Goal: Communication & Community: Connect with others

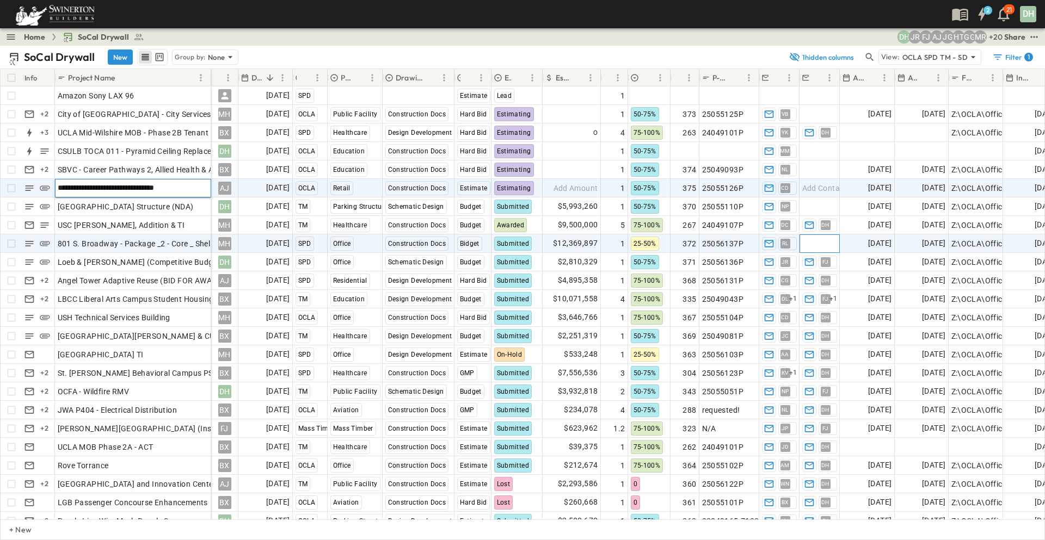
click at [818, 242] on span "Add Contact" at bounding box center [824, 243] width 45 height 11
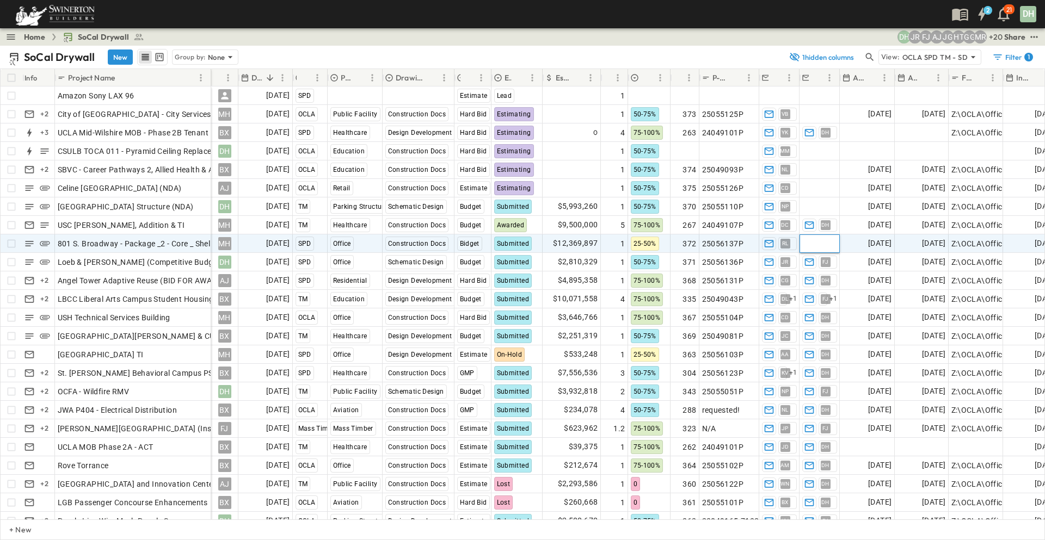
type input "*"
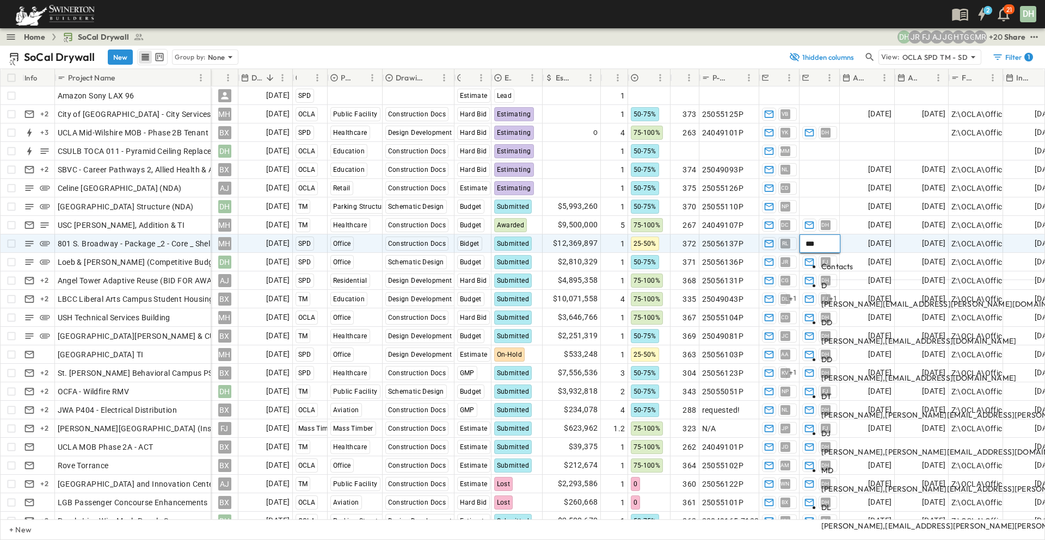
type input "***"
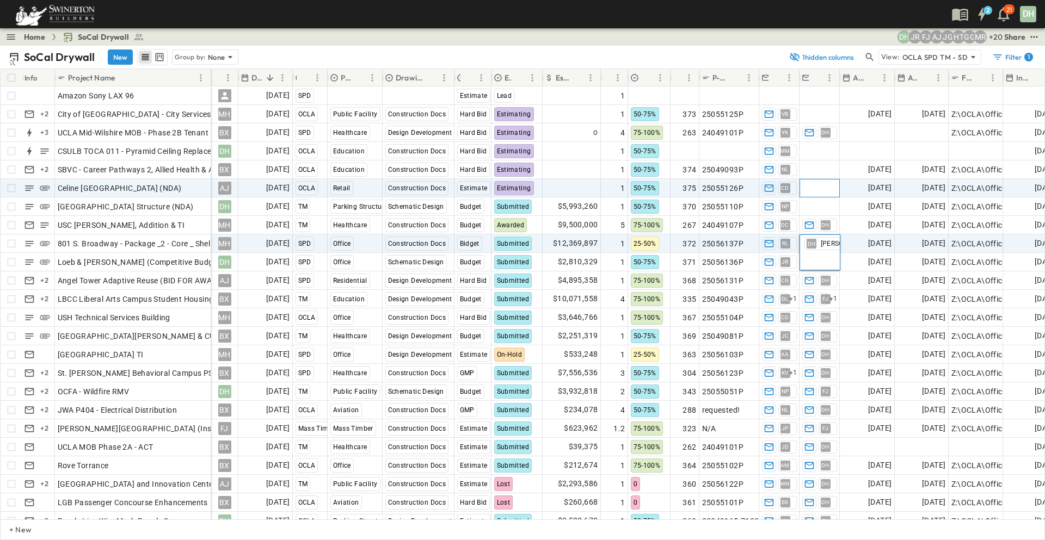
click at [816, 181] on div "Add Contact" at bounding box center [819, 188] width 39 height 17
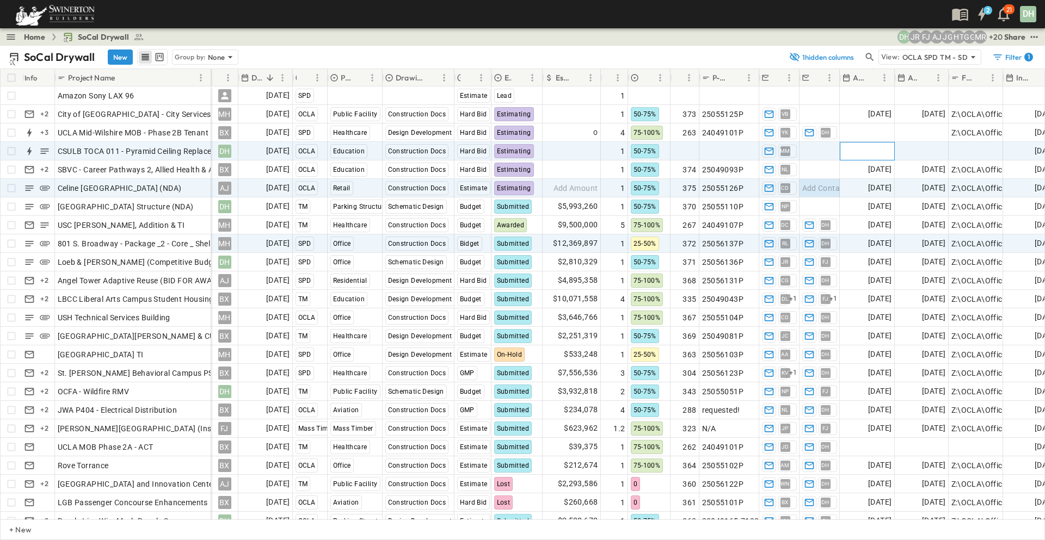
click at [872, 152] on span "Add Date" at bounding box center [875, 151] width 33 height 11
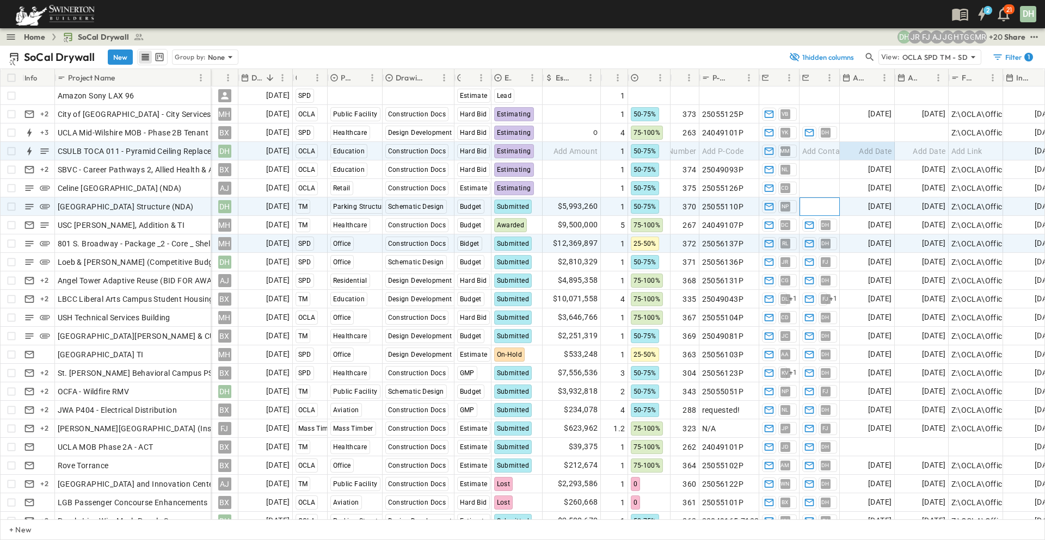
click at [822, 206] on span "Add Contact" at bounding box center [824, 206] width 45 height 11
